Goal: Transaction & Acquisition: Obtain resource

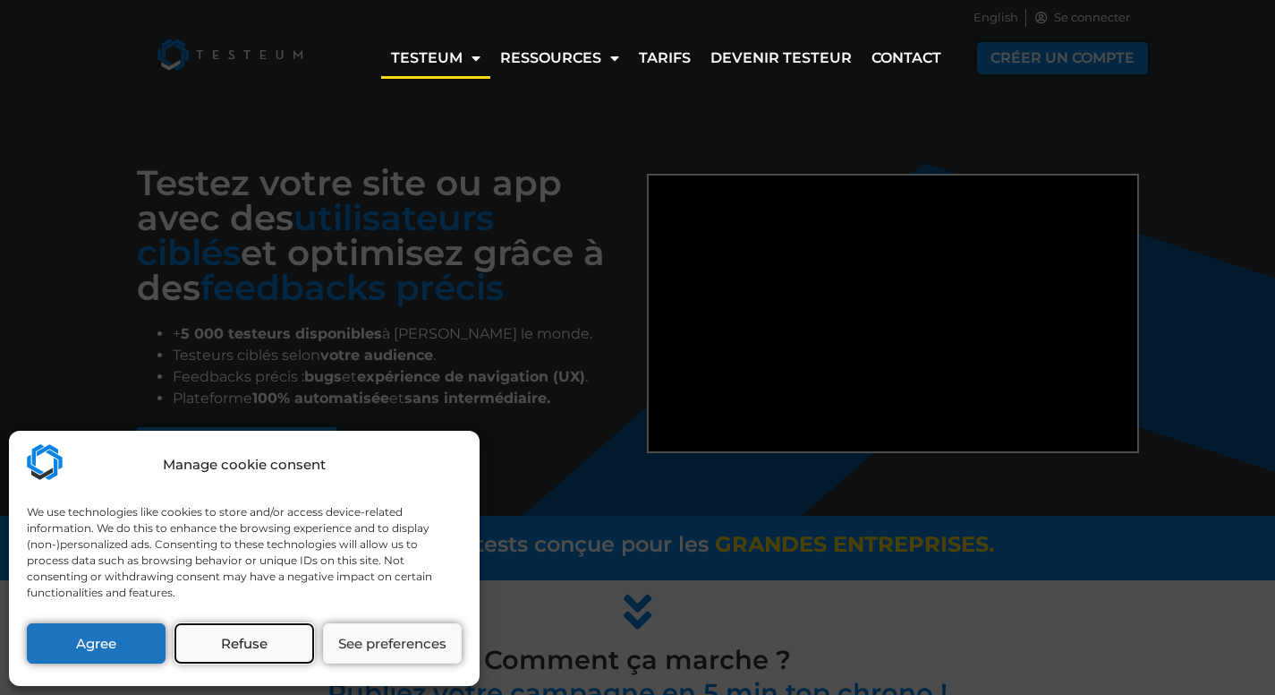
click at [214, 647] on button "Refuse" at bounding box center [244, 643] width 139 height 40
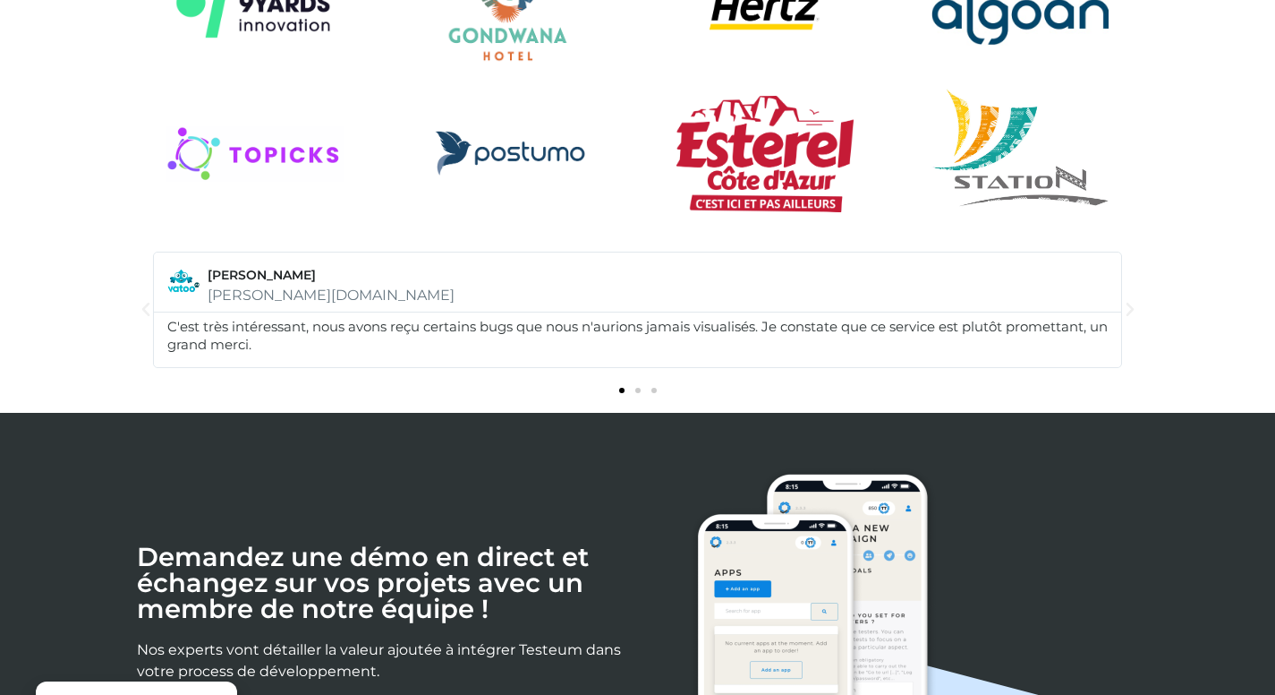
scroll to position [2577, 0]
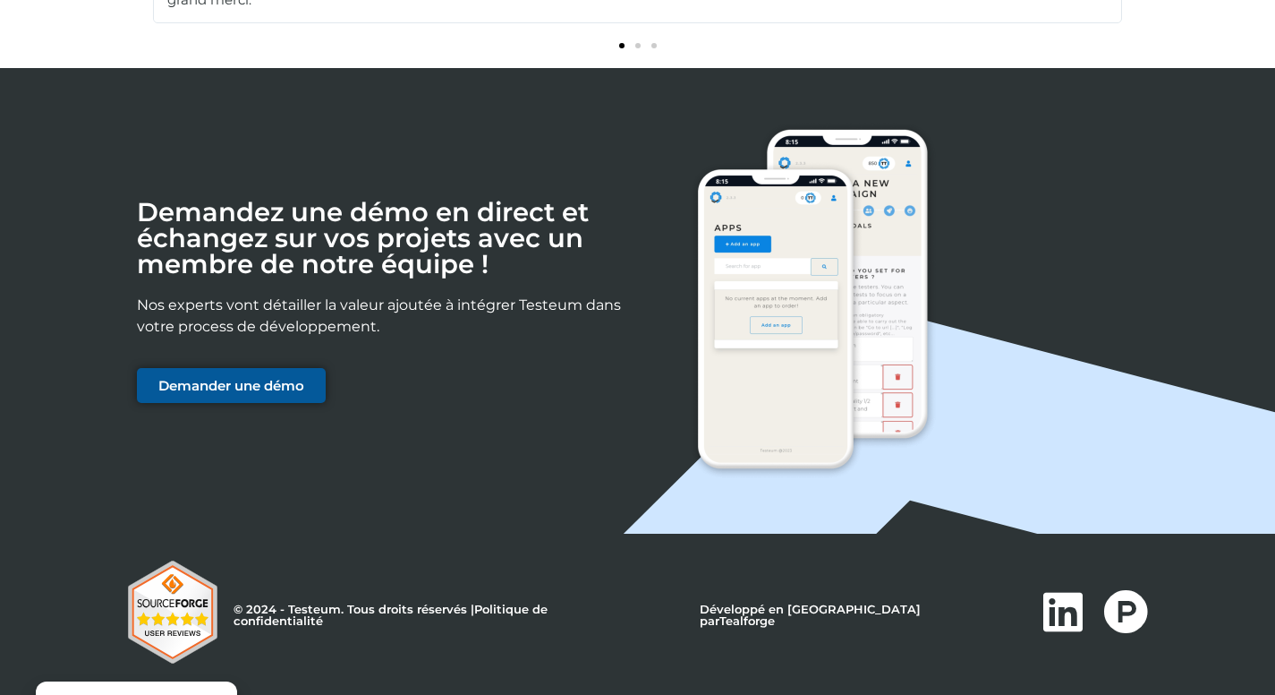
click at [200, 380] on span "Demander une démo" at bounding box center [231, 385] width 146 height 13
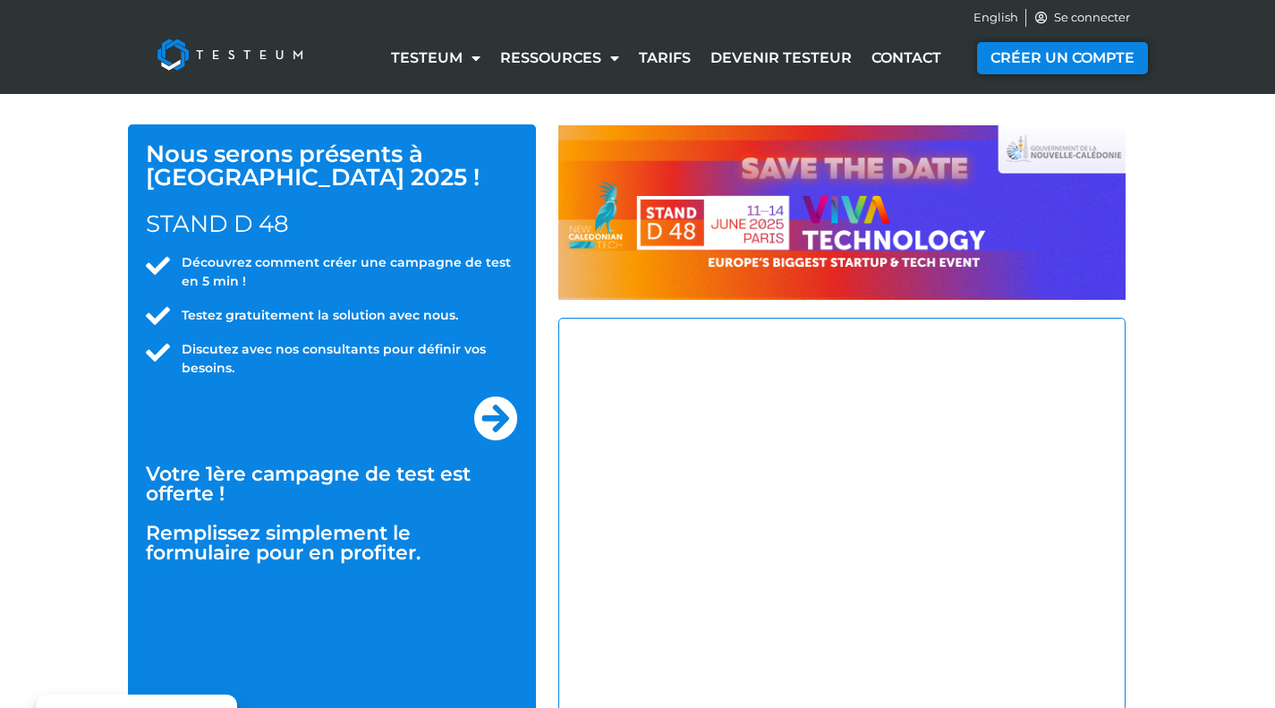
select select "FR"
